Goal: Obtain resource: Obtain resource

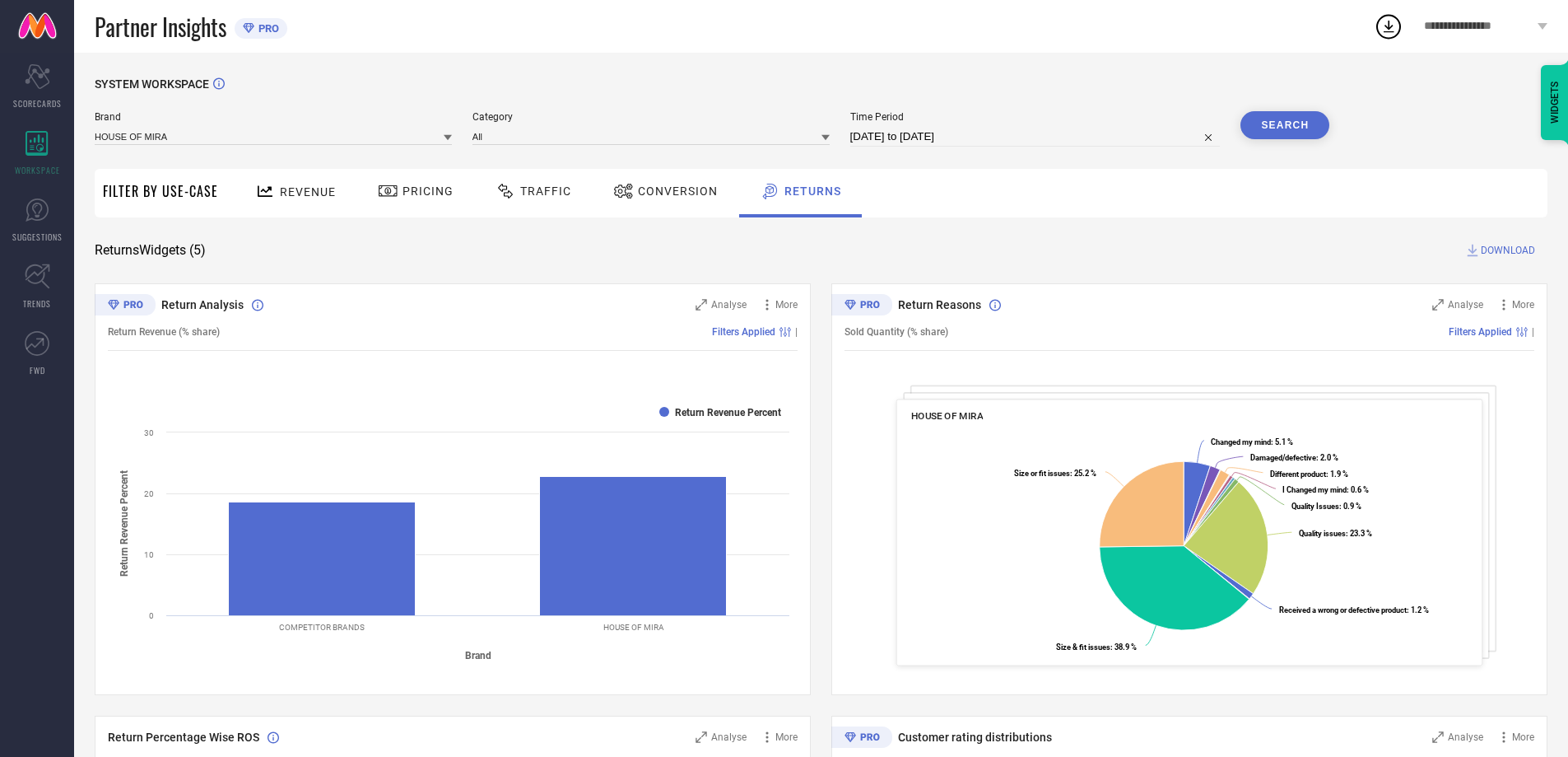
click at [999, 138] on input "[DATE] to [DATE]" at bounding box center [1035, 137] width 371 height 20
select select "6"
select select "2025"
select select "7"
select select "2025"
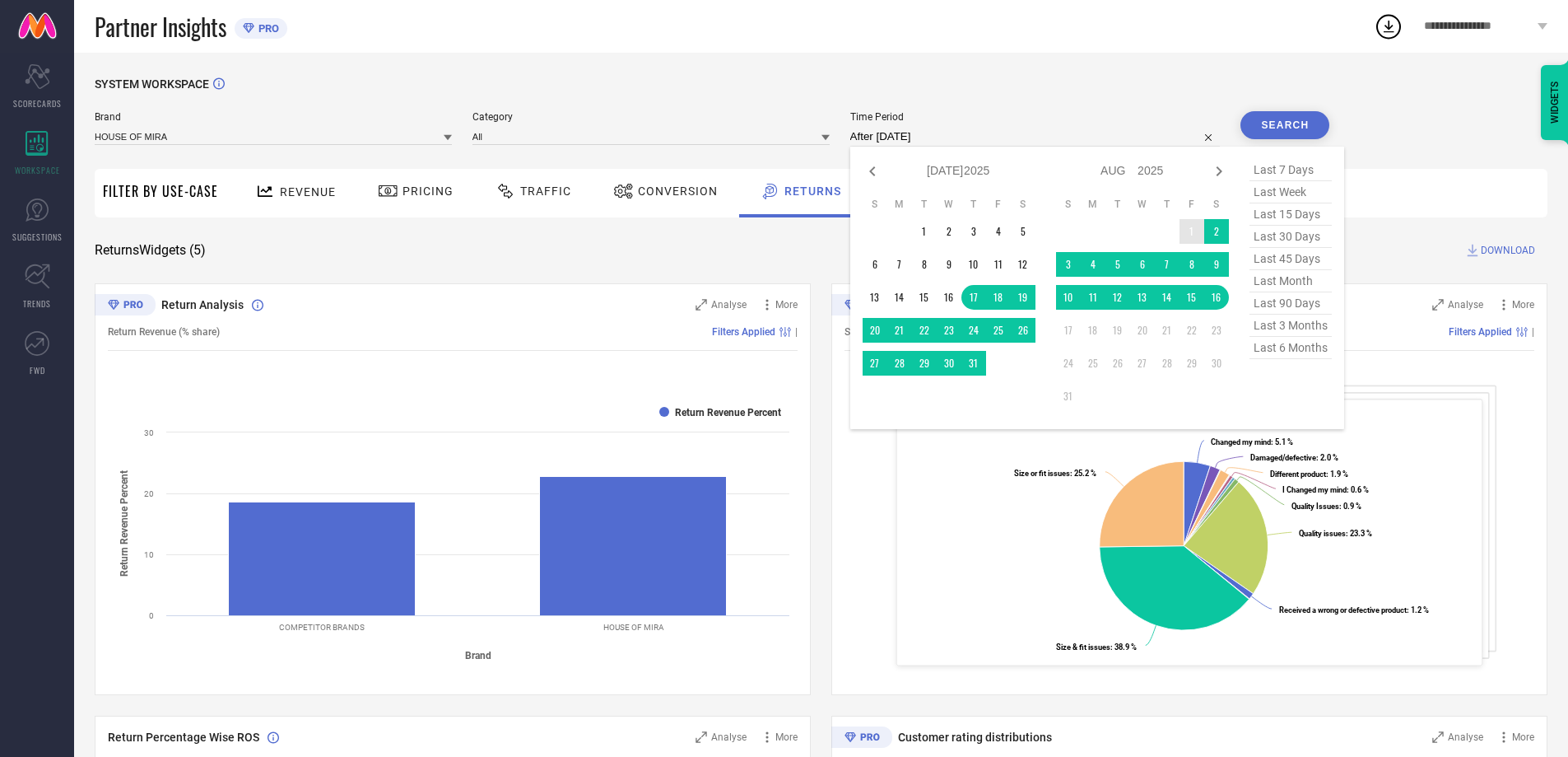
click at [1190, 229] on td "1" at bounding box center [1191, 231] width 25 height 25
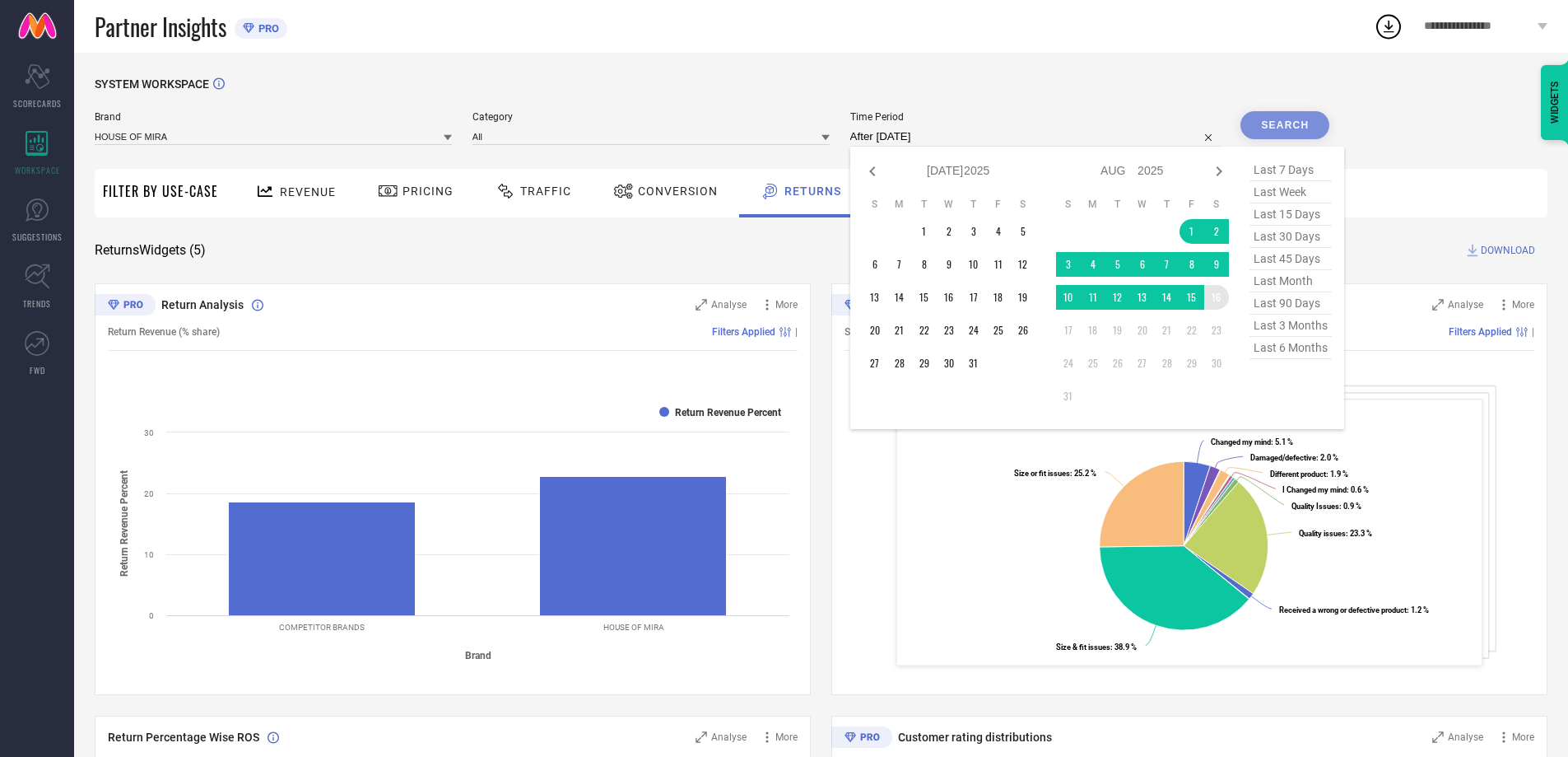
type input "[DATE] to [DATE]"
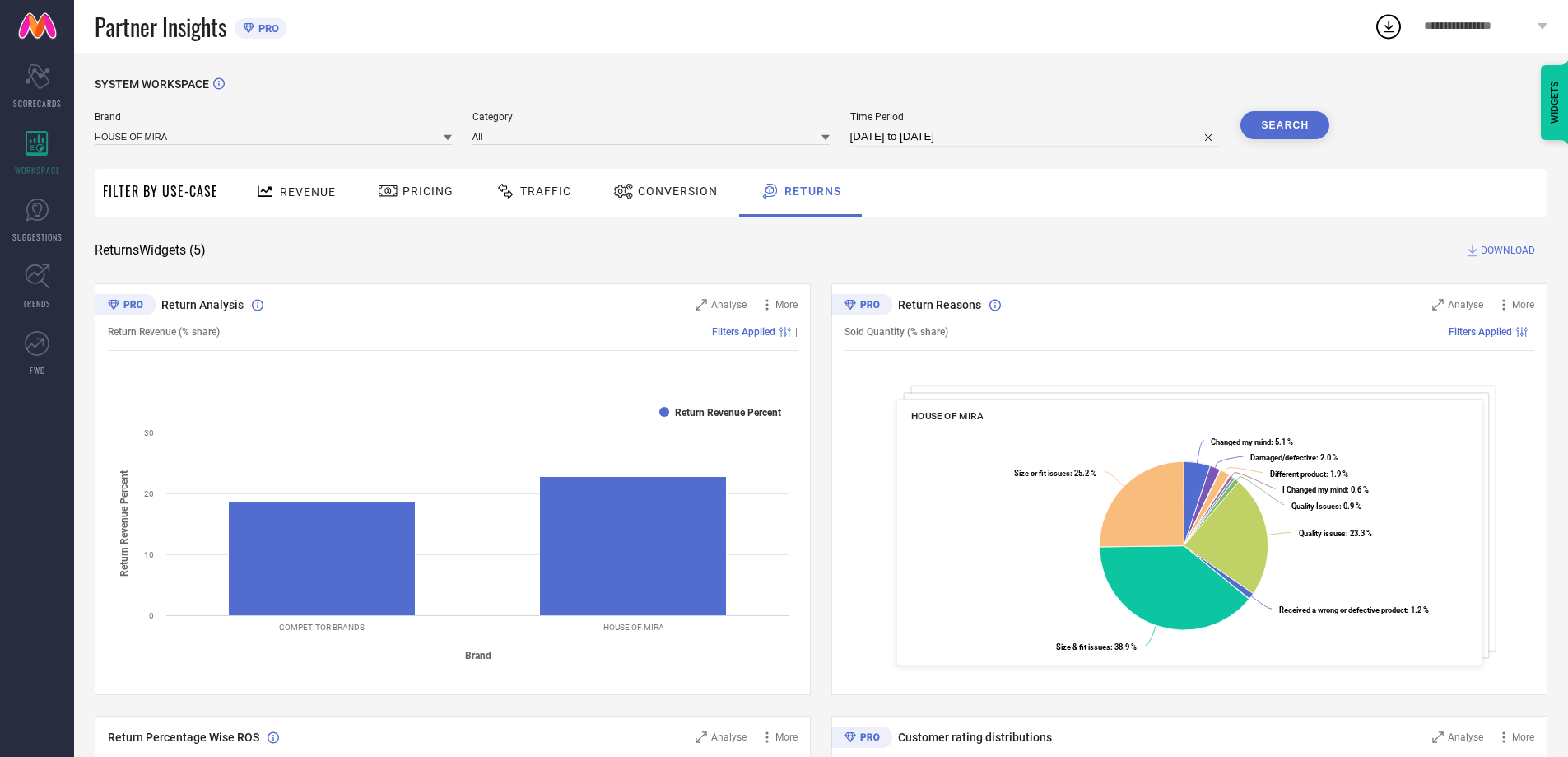
click at [1104, 145] on input "[DATE] to [DATE]" at bounding box center [1035, 137] width 371 height 20
select select "7"
select select "2025"
select select "8"
select select "2025"
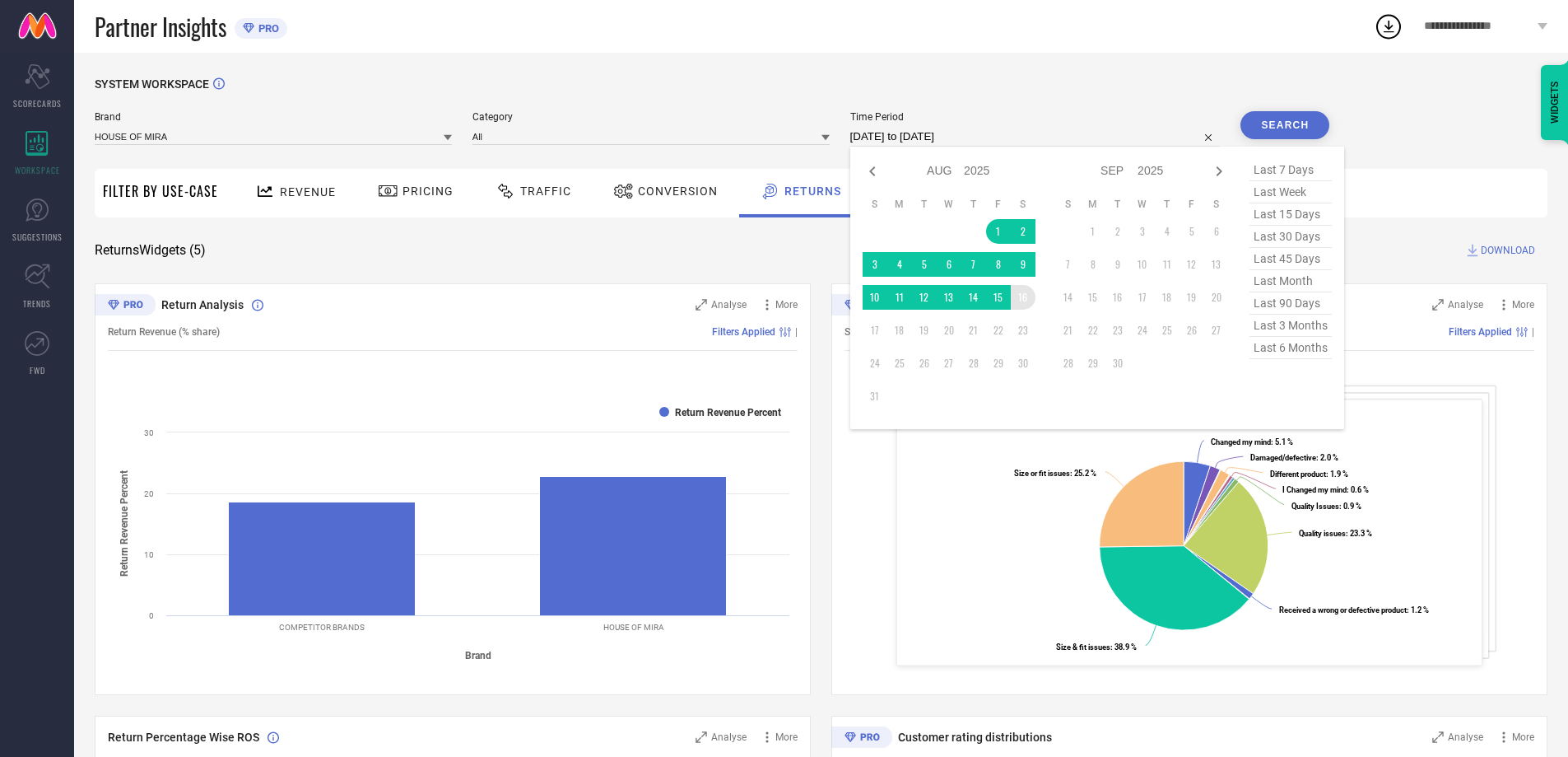
type input "After [DATE]"
click at [1028, 299] on td "16" at bounding box center [1022, 297] width 25 height 25
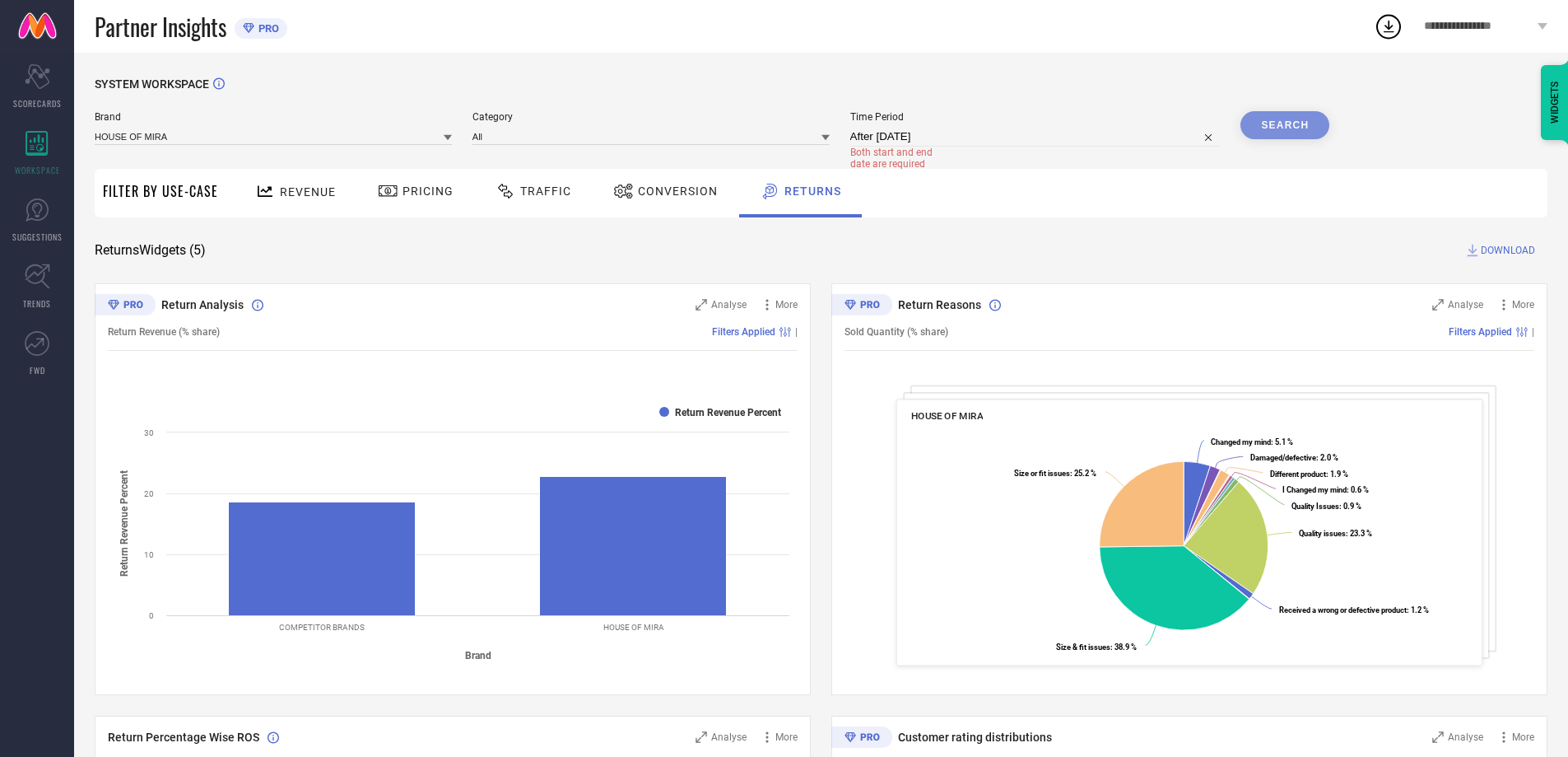
click at [1298, 115] on div "Search" at bounding box center [1284, 125] width 89 height 28
click at [1072, 138] on input "After [DATE]" at bounding box center [1035, 137] width 371 height 20
select select "7"
select select "2025"
select select "8"
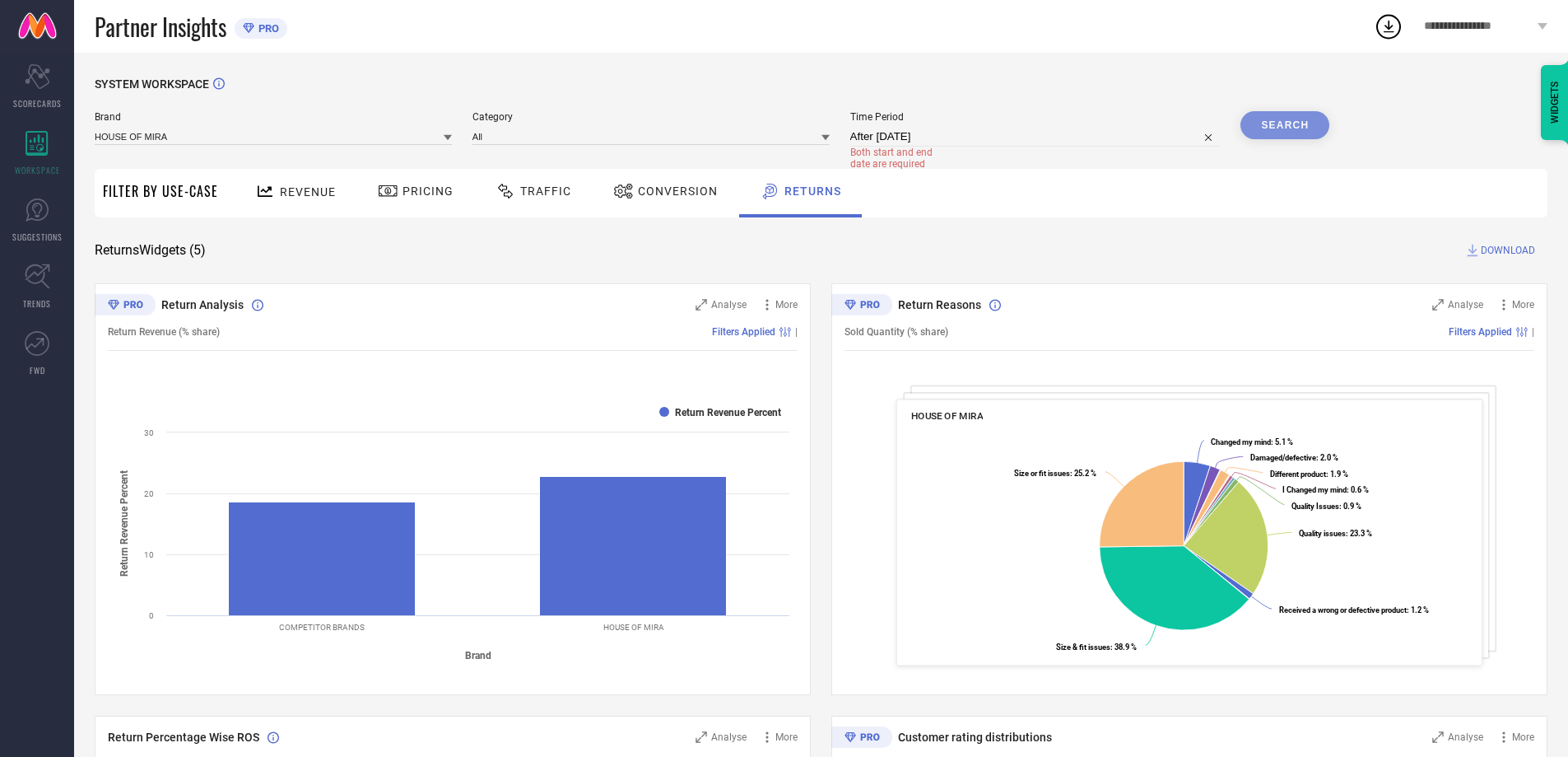
select select "2025"
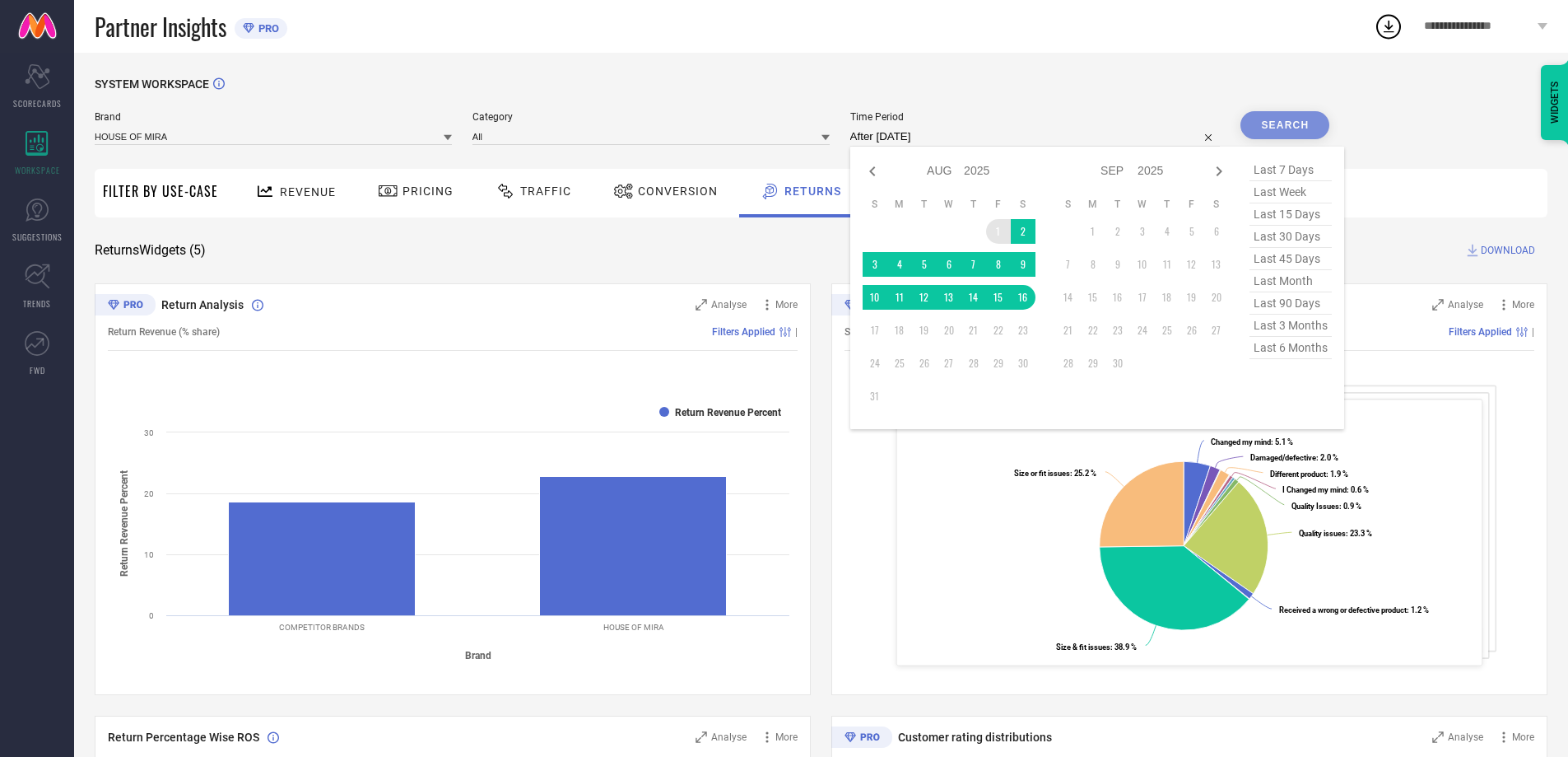
type input "[DATE] to [DATE]"
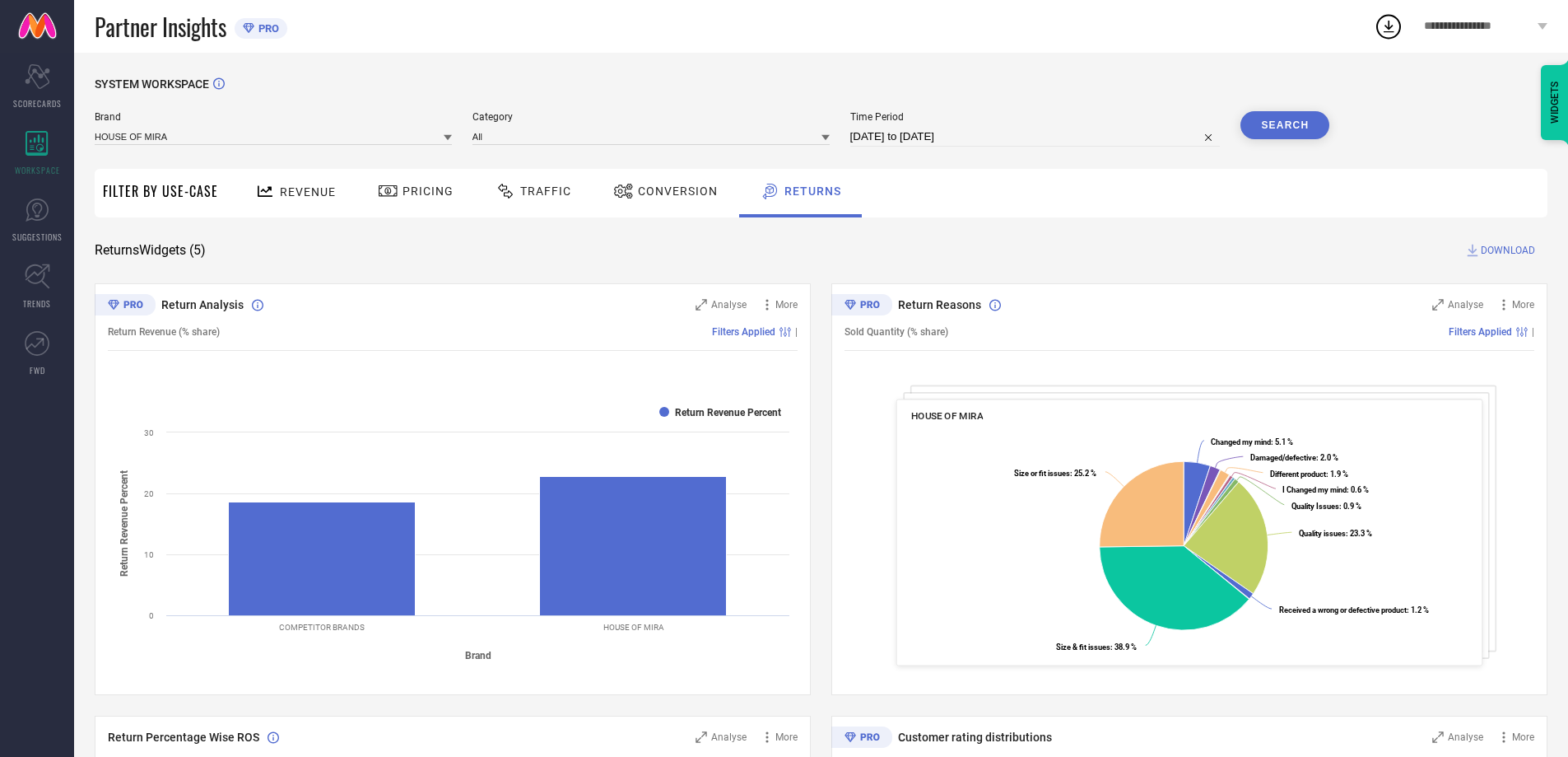
click at [1258, 128] on button "Search" at bounding box center [1284, 125] width 89 height 28
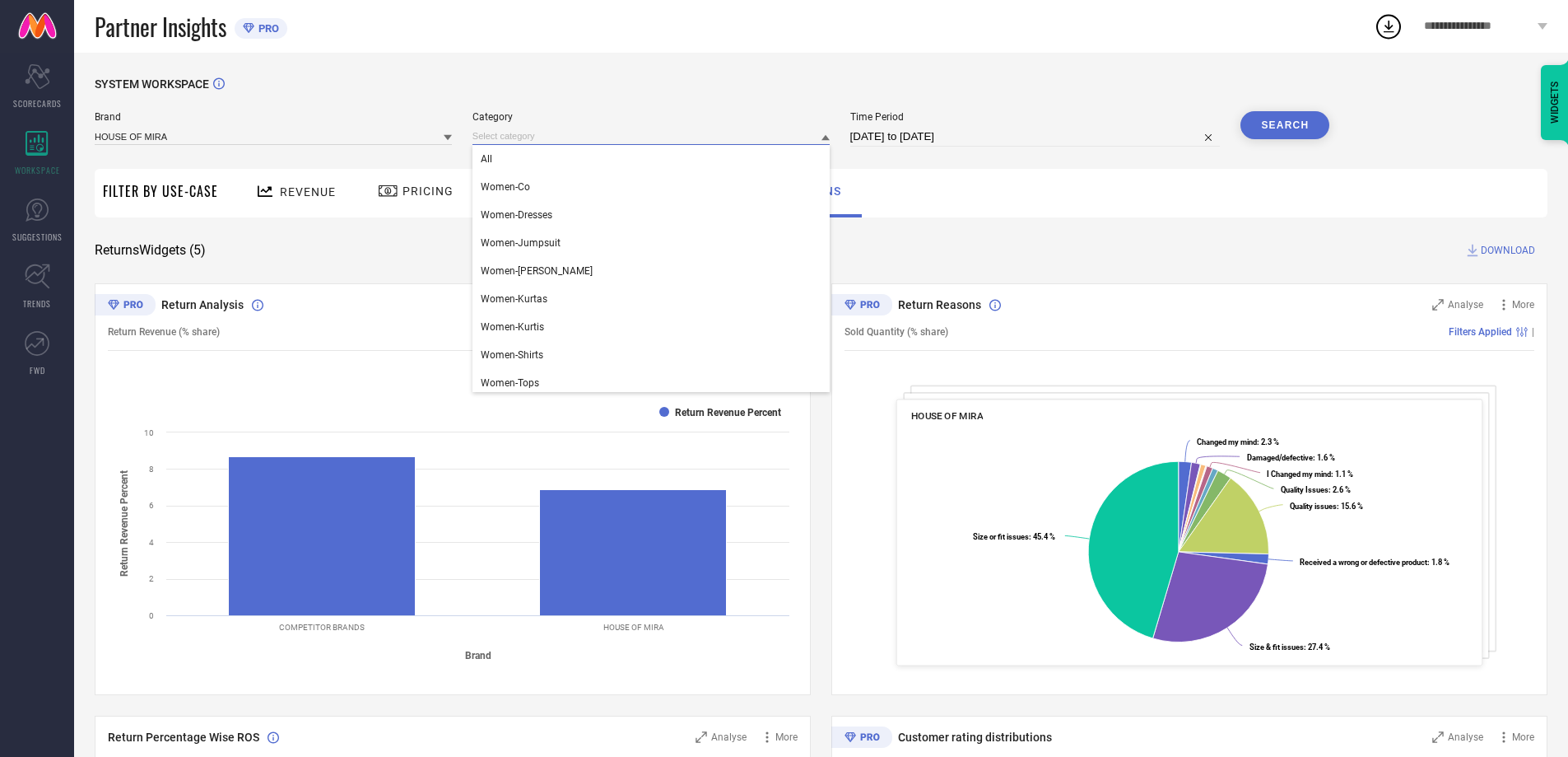
click at [550, 134] on input at bounding box center [651, 136] width 357 height 17
click at [523, 331] on div "Women-Shirts" at bounding box center [651, 321] width 357 height 28
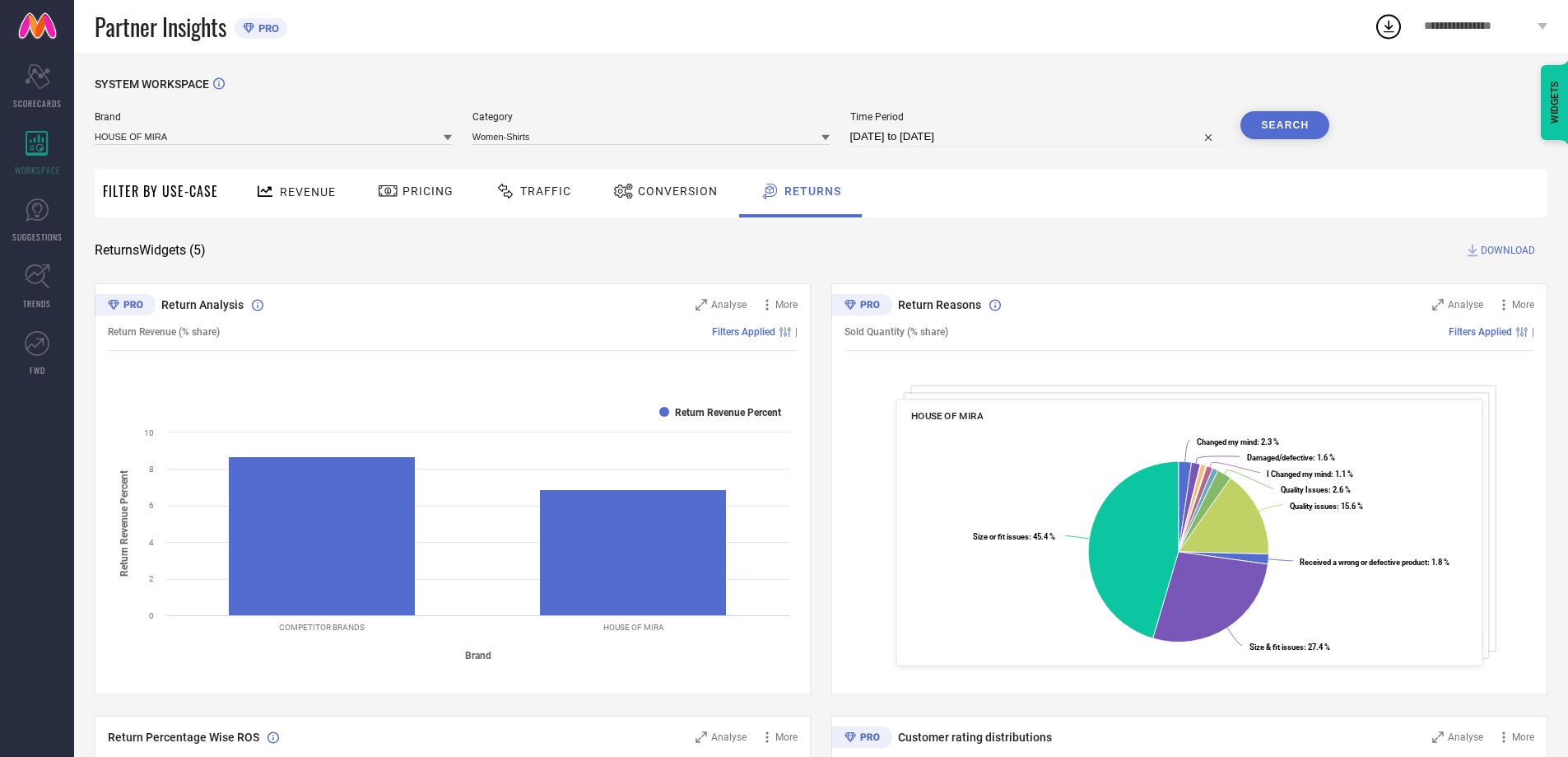
click at [1293, 133] on button "Search" at bounding box center [1284, 125] width 89 height 28
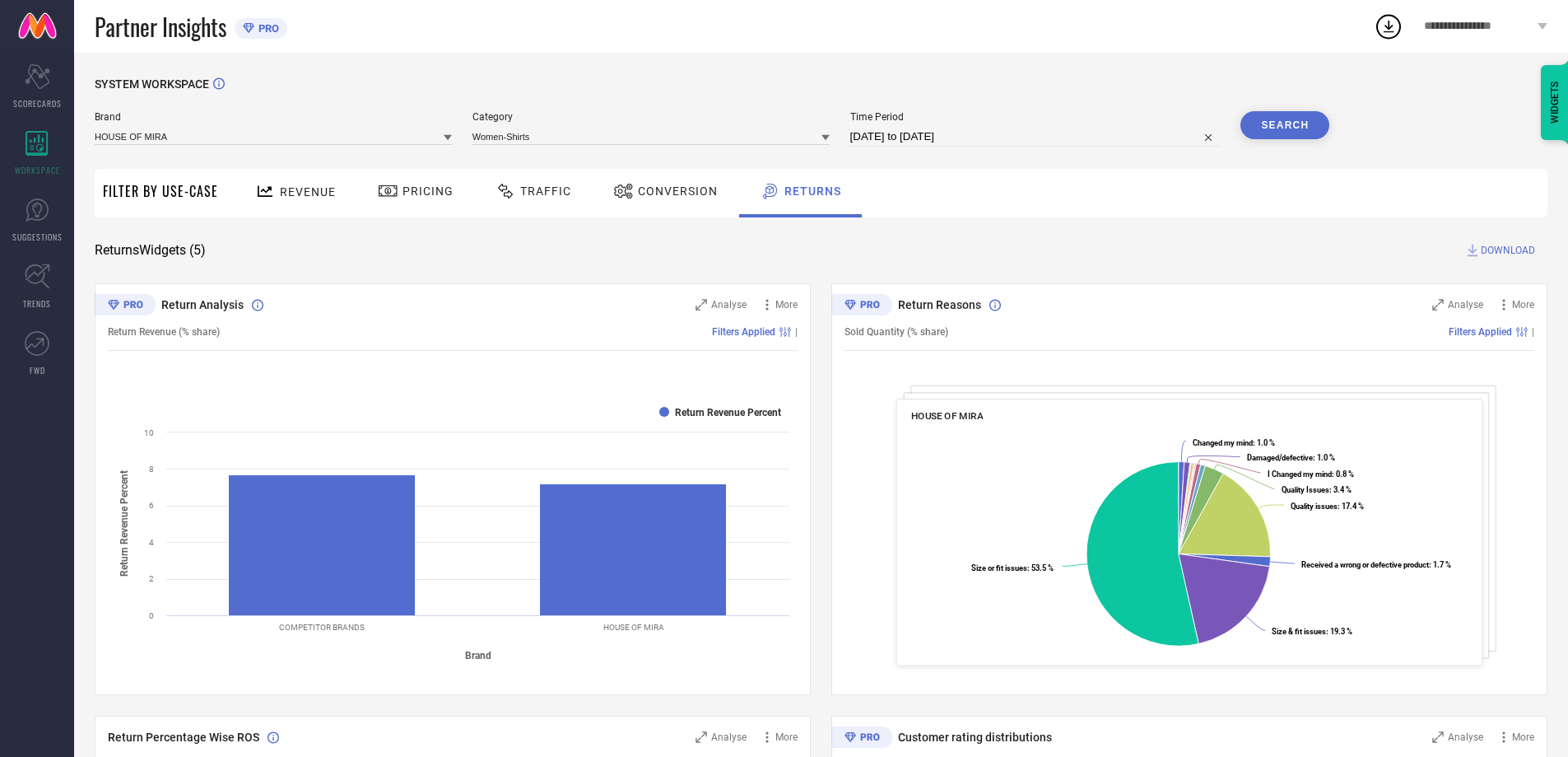
click at [1494, 247] on span "DOWNLOAD" at bounding box center [1508, 250] width 55 height 16
click at [1381, 33] on icon at bounding box center [1388, 26] width 29 height 29
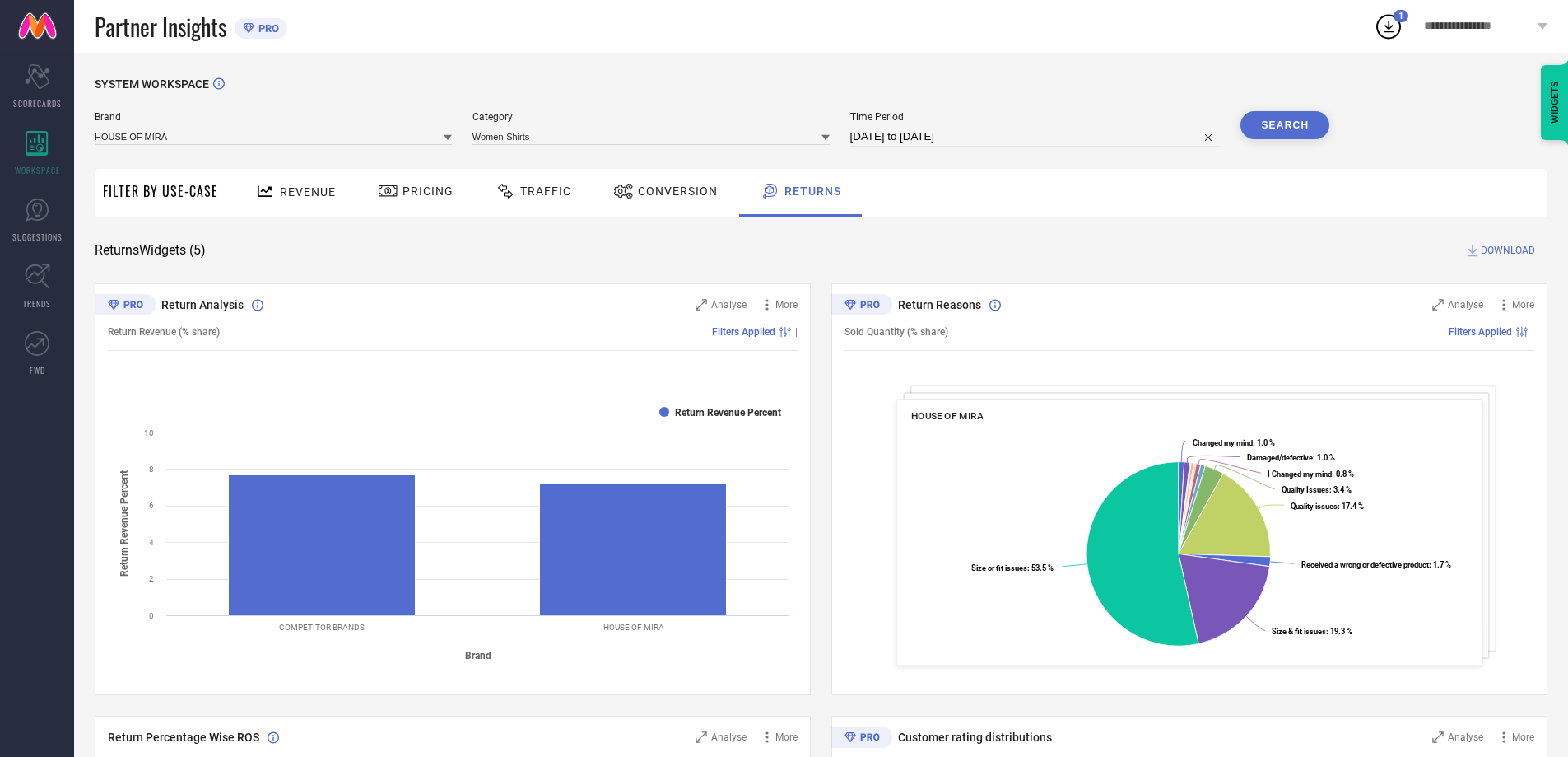
select select "7"
select select "2025"
select select "8"
select select "2025"
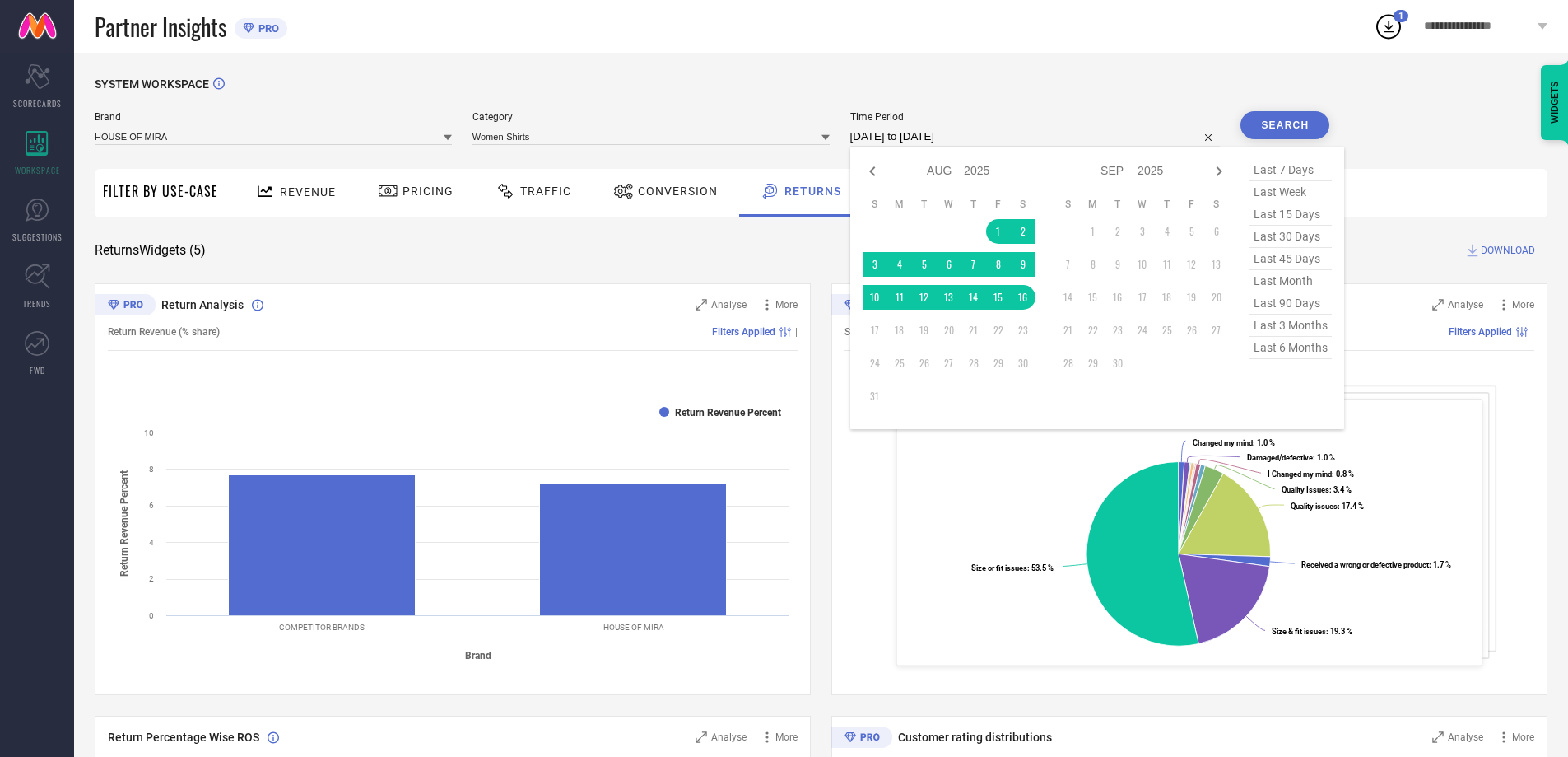
click at [950, 131] on input "[DATE] to [DATE]" at bounding box center [1035, 137] width 371 height 20
click at [877, 172] on icon at bounding box center [873, 172] width 20 height 20
select select "6"
select select "2025"
select select "7"
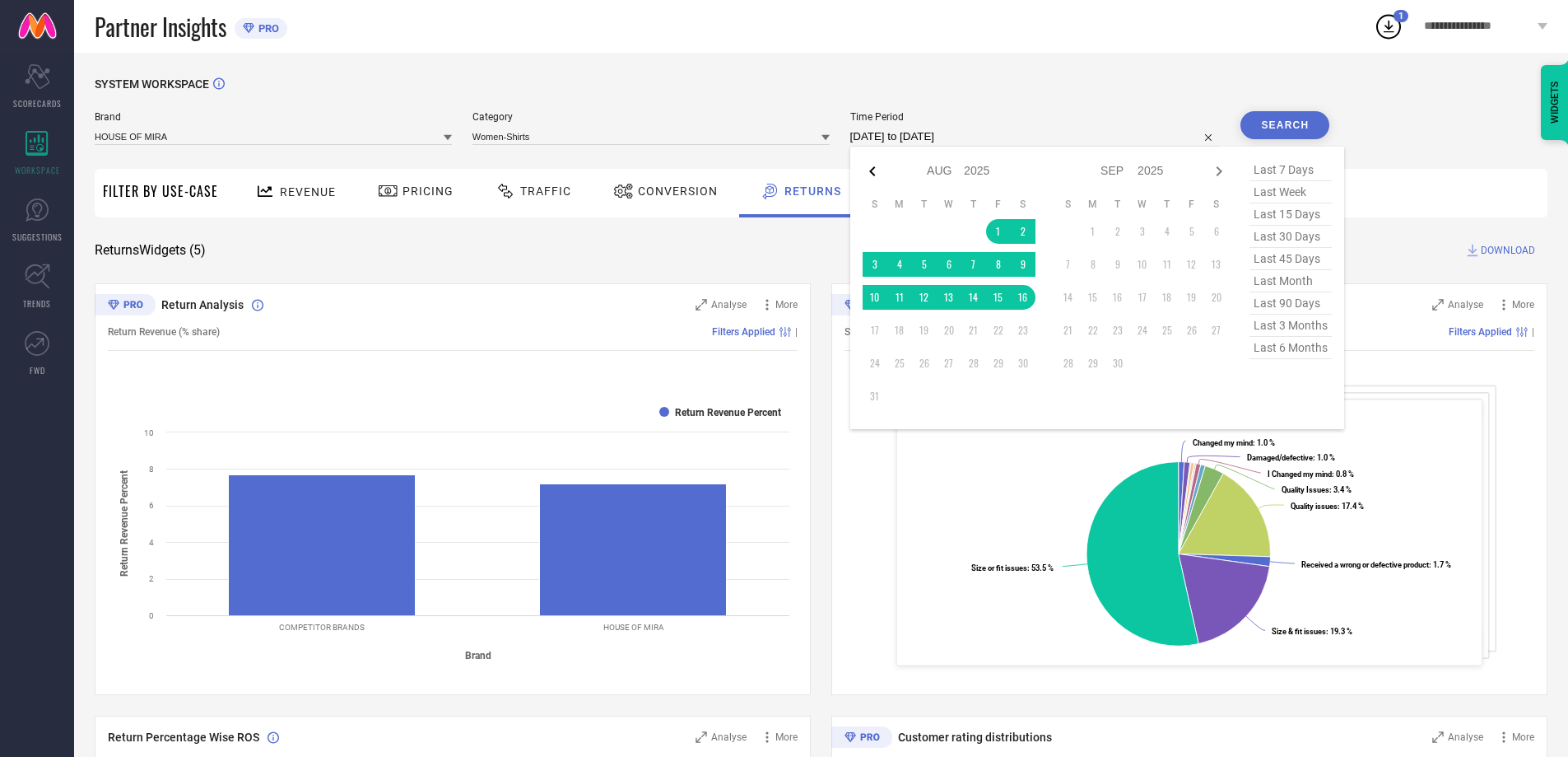
select select "2025"
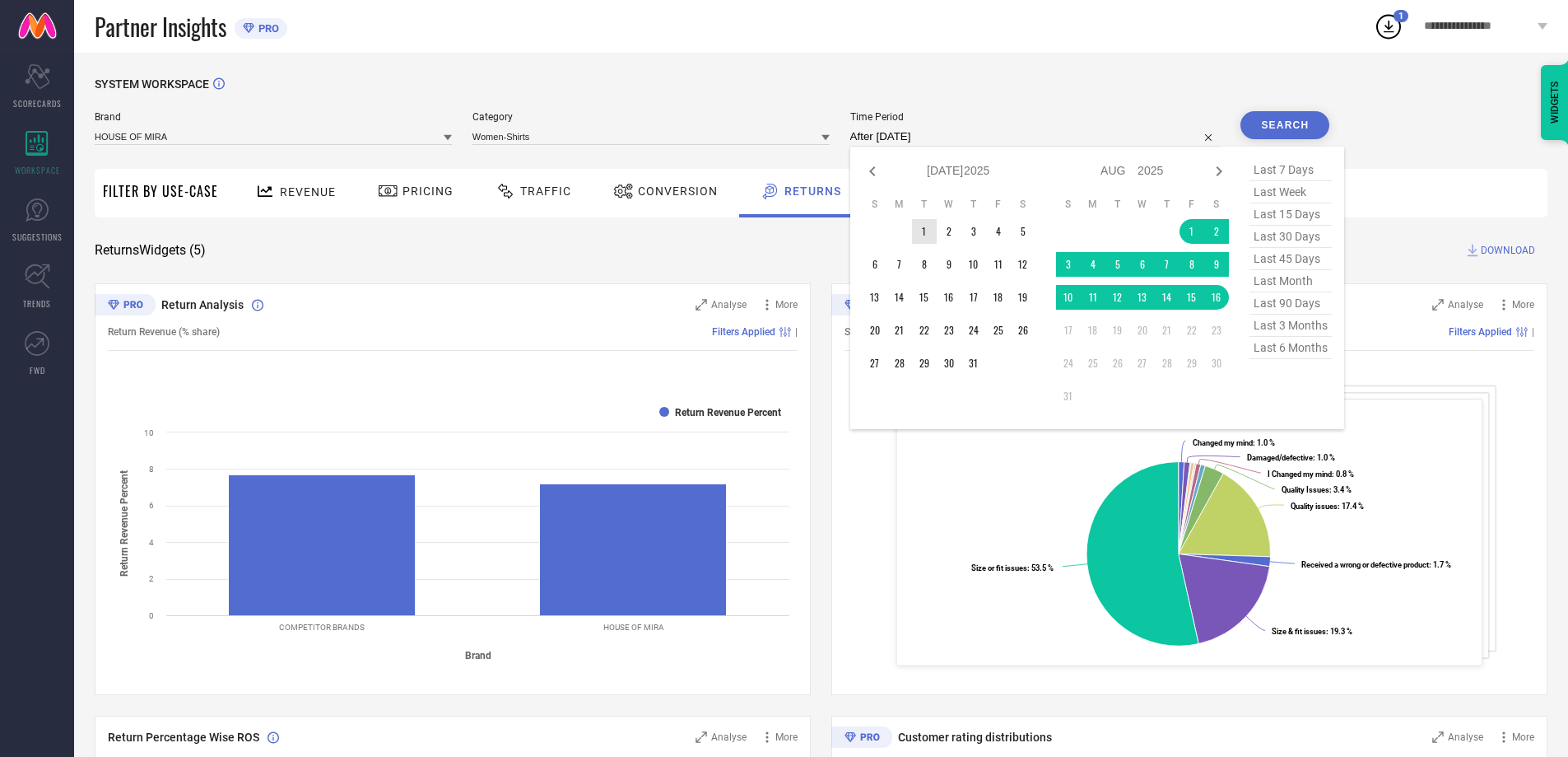
click at [925, 225] on td "1" at bounding box center [924, 231] width 25 height 25
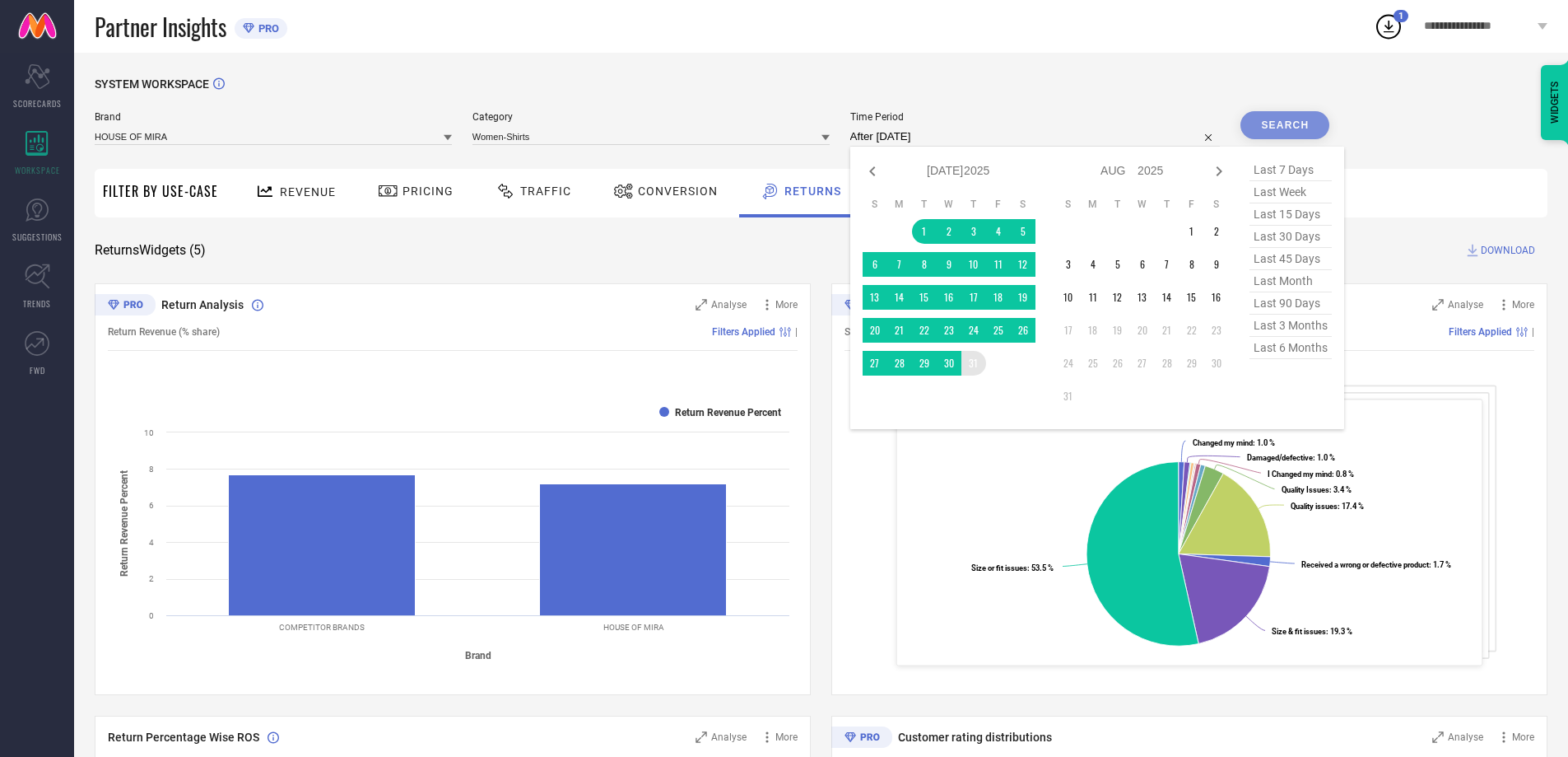
type input "[DATE] to [DATE]"
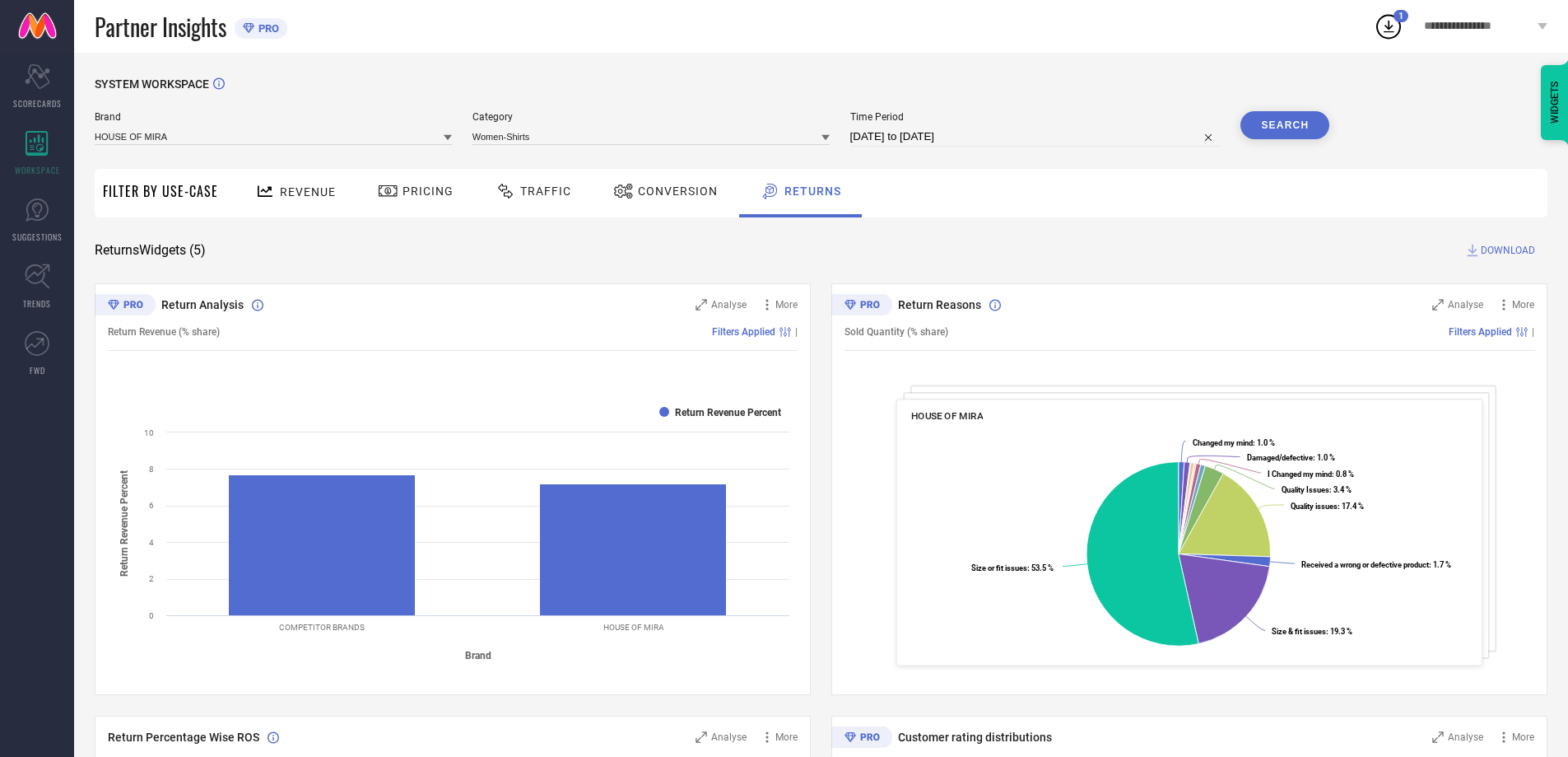
click at [1290, 129] on button "Search" at bounding box center [1284, 125] width 89 height 28
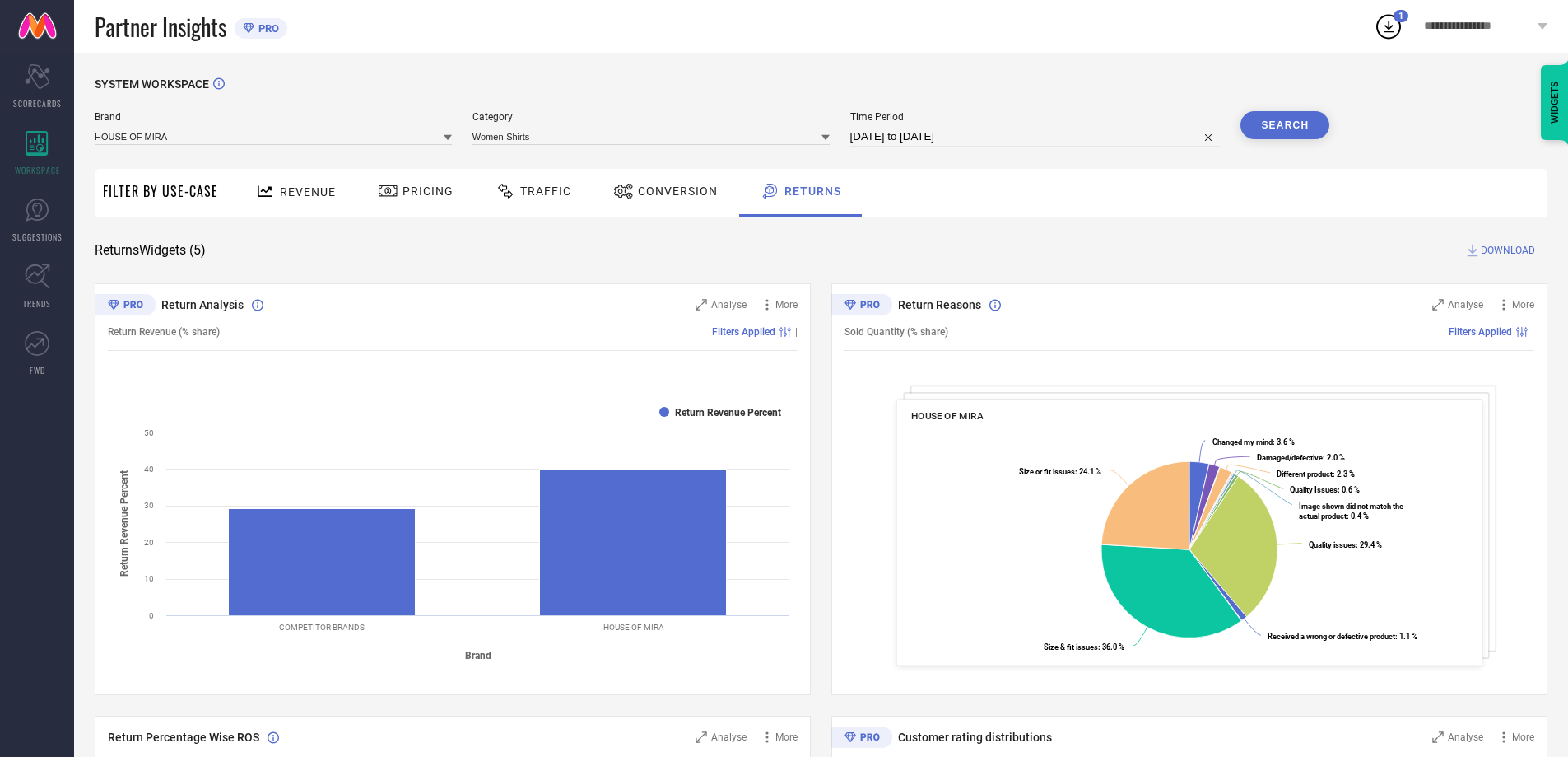
click at [1486, 248] on span "DOWNLOAD" at bounding box center [1508, 250] width 55 height 16
click at [1390, 24] on icon at bounding box center [1388, 26] width 29 height 29
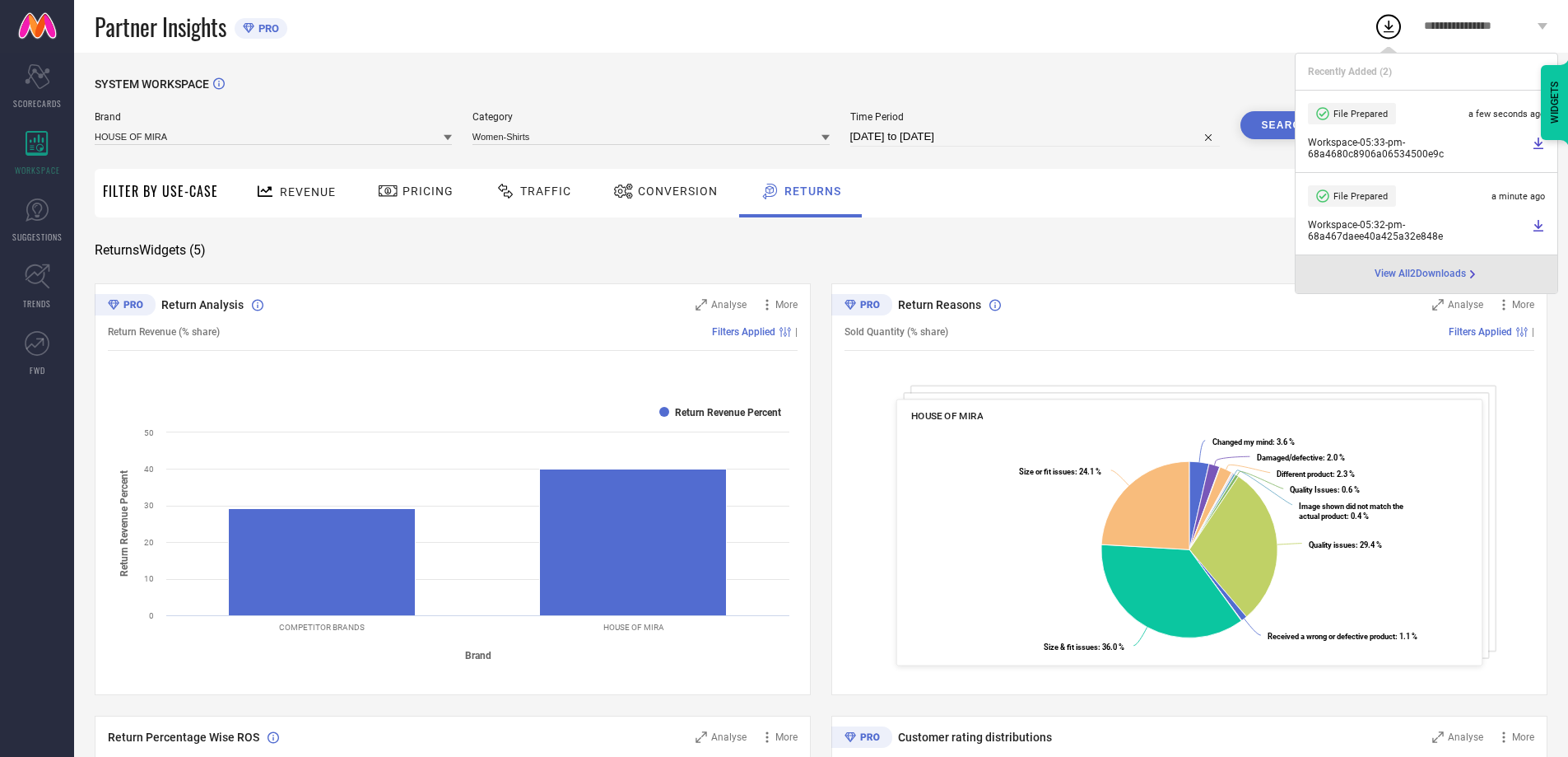
click at [1546, 464] on div "Return Reasons Analyse More Sold Quantity (% share) Filters Applied | HOUSE OF …" at bounding box center [1189, 489] width 716 height 412
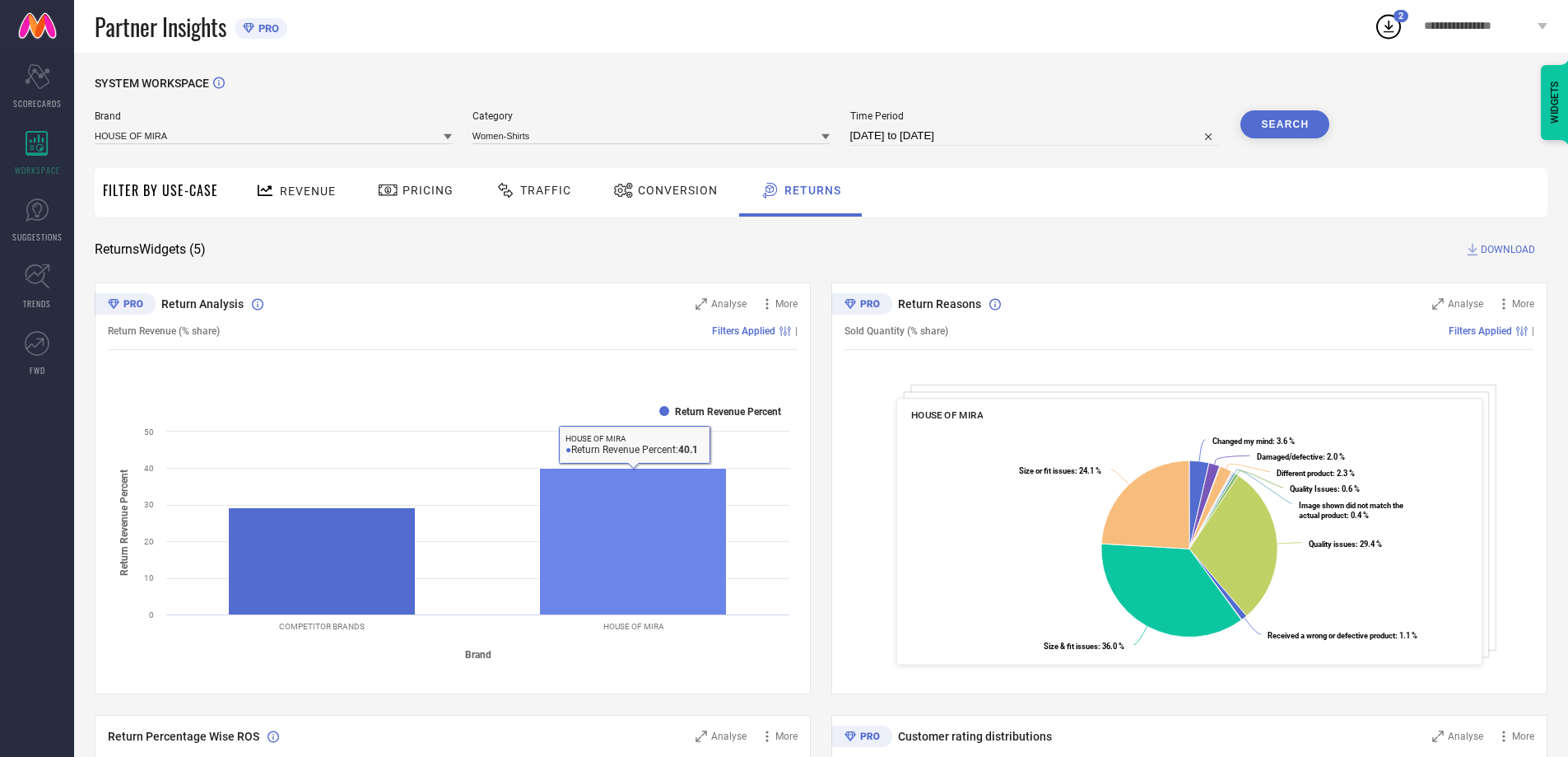
scroll to position [0, 0]
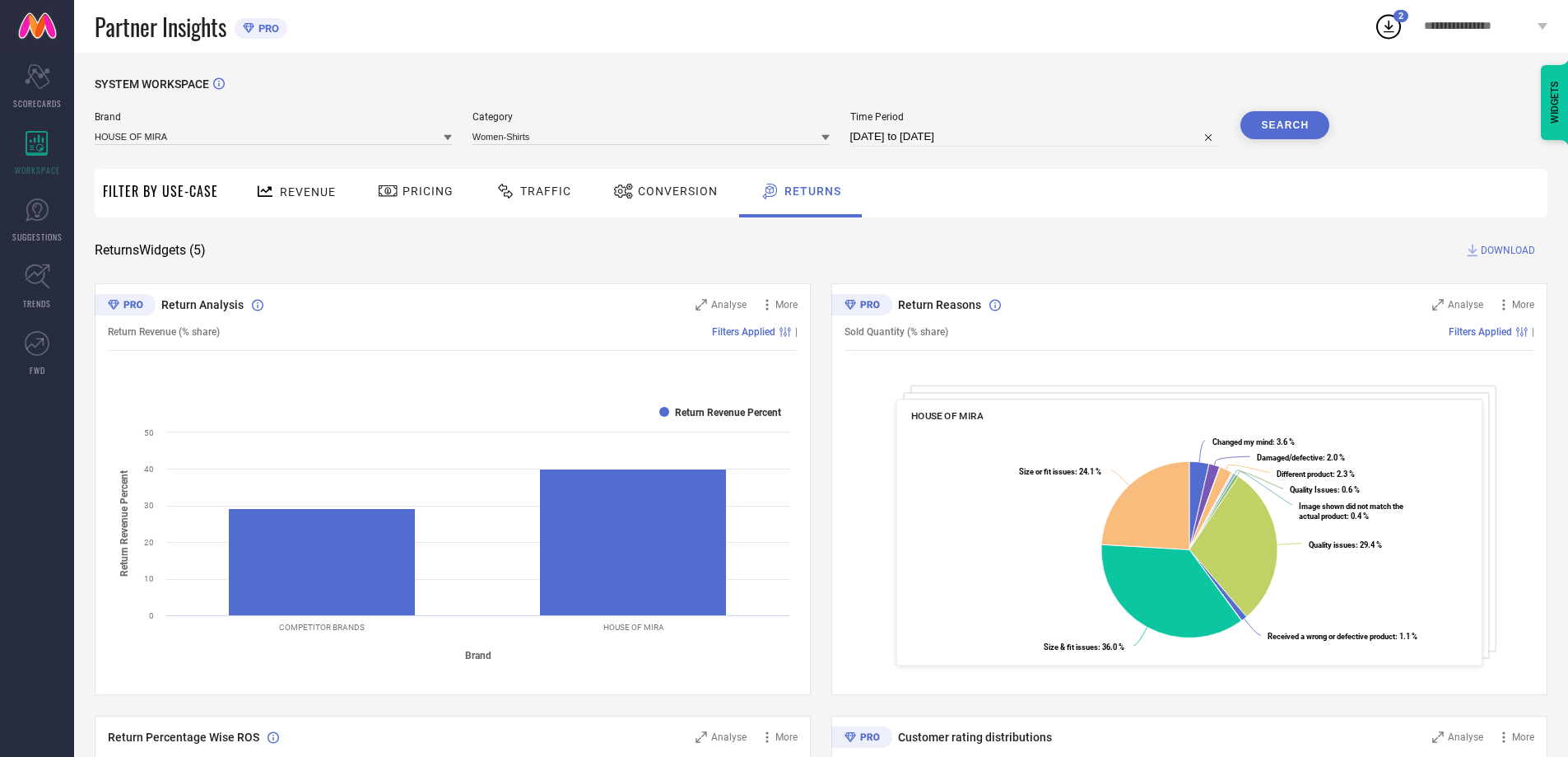
click at [926, 136] on input "[DATE] to [DATE]" at bounding box center [1035, 137] width 371 height 20
select select "6"
select select "2025"
select select "7"
select select "2025"
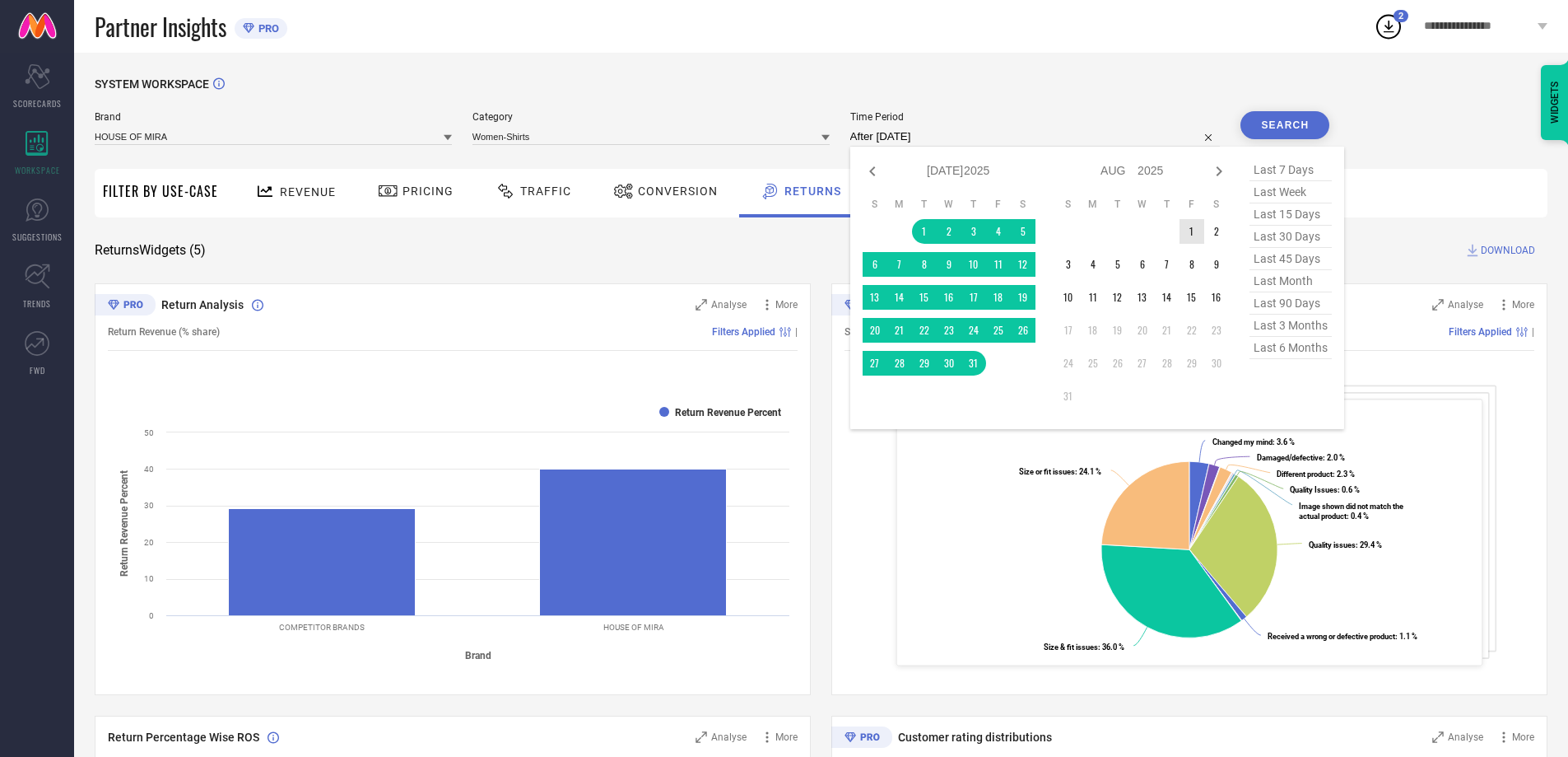
click at [1193, 227] on td "1" at bounding box center [1191, 231] width 25 height 25
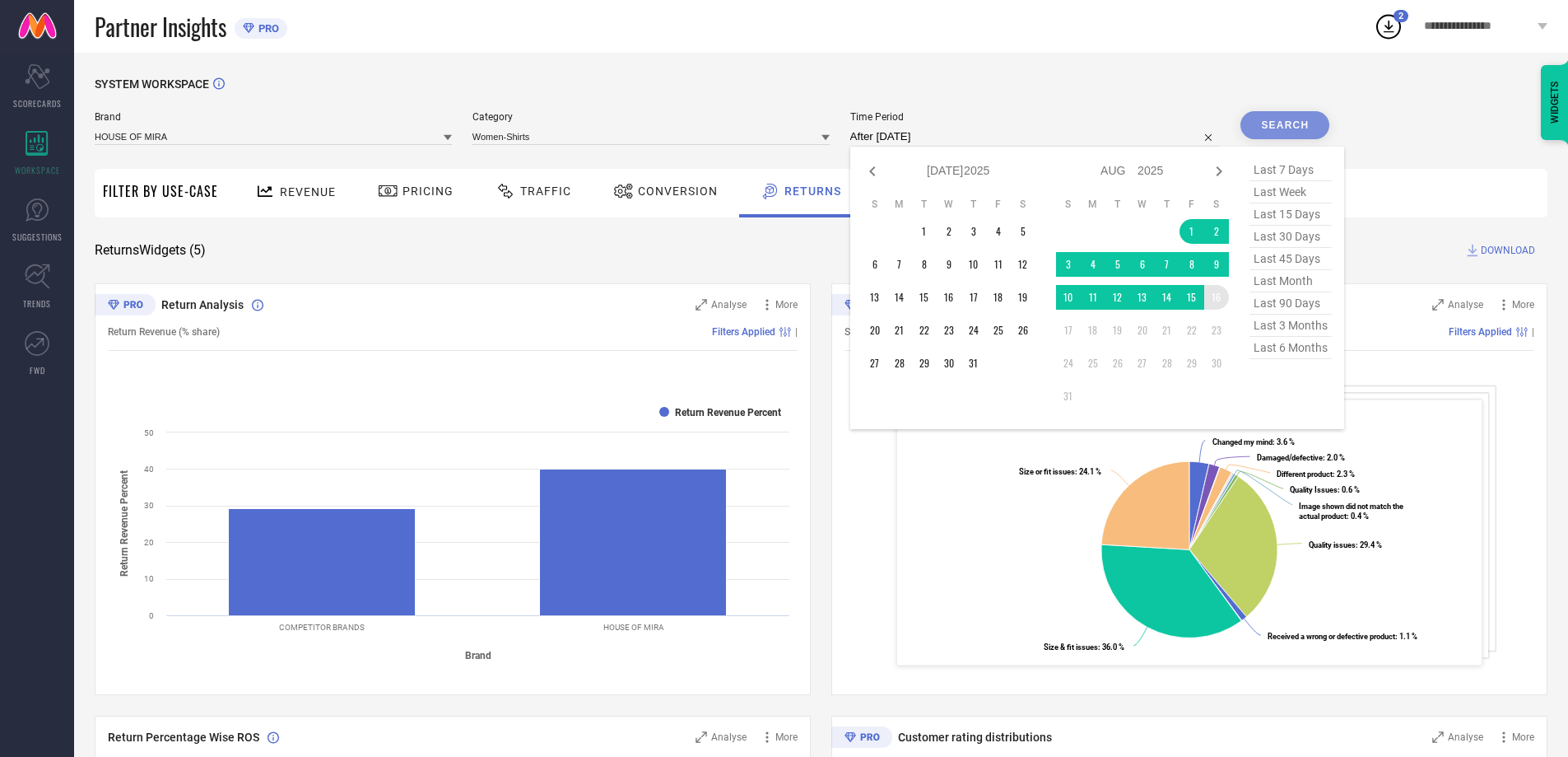
type input "[DATE] to [DATE]"
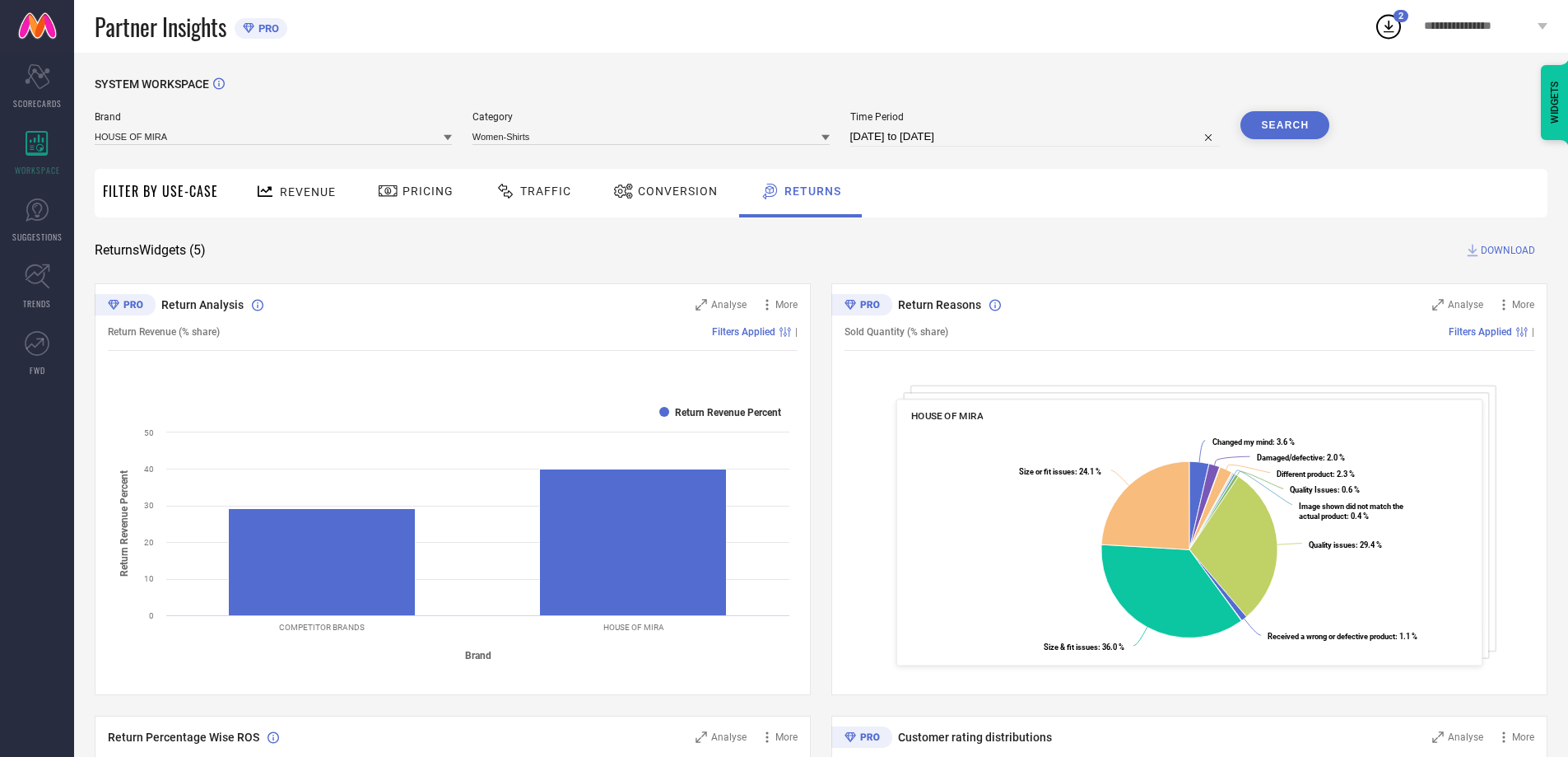
click at [1287, 122] on button "Search" at bounding box center [1284, 125] width 89 height 28
